Goal: Transaction & Acquisition: Purchase product/service

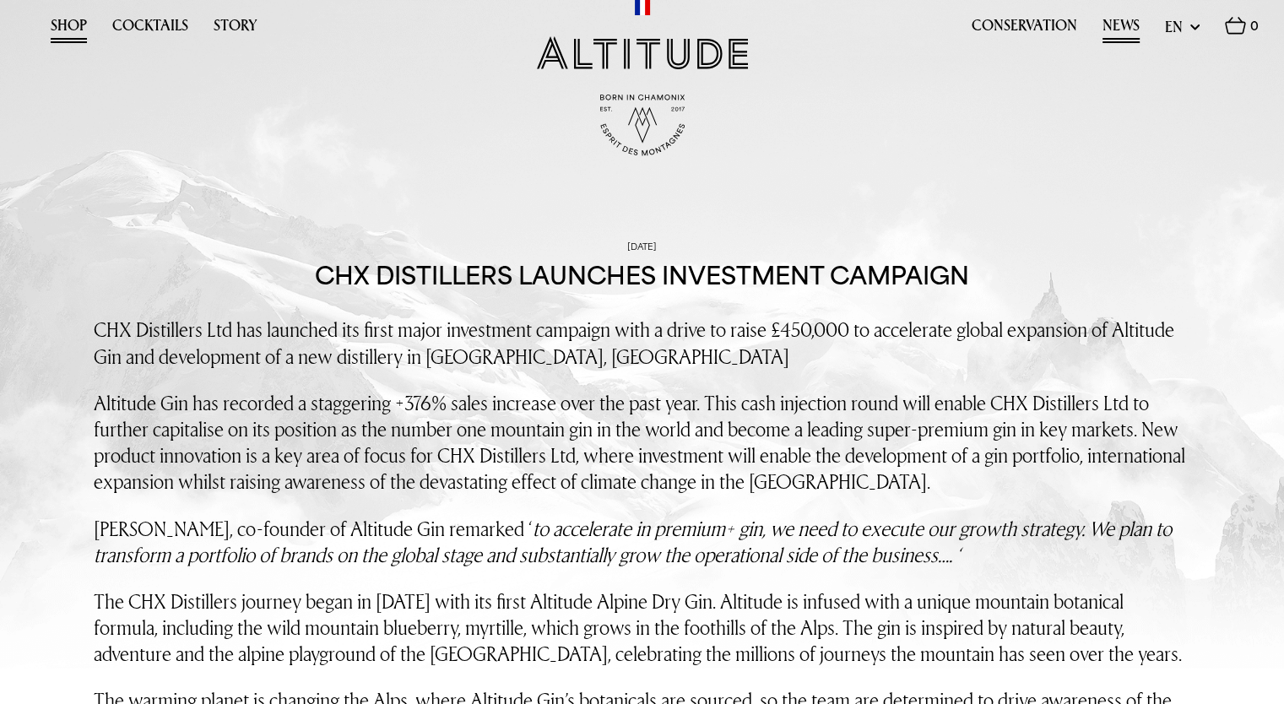
click at [66, 25] on link "Shop" at bounding box center [69, 30] width 36 height 26
